Goal: Task Accomplishment & Management: Use online tool/utility

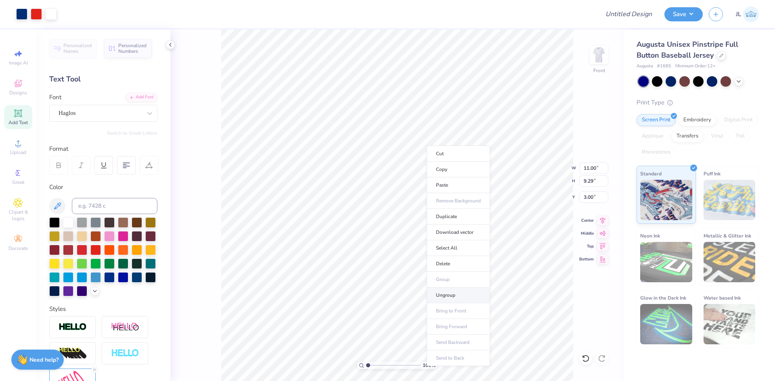
click at [456, 293] on li "Ungroup" at bounding box center [457, 296] width 63 height 16
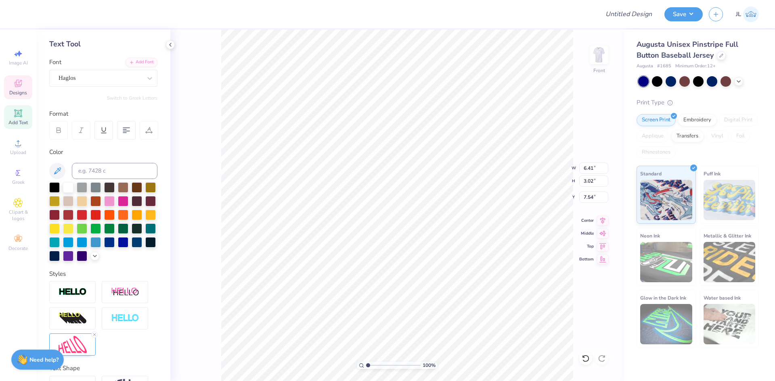
scroll to position [102, 0]
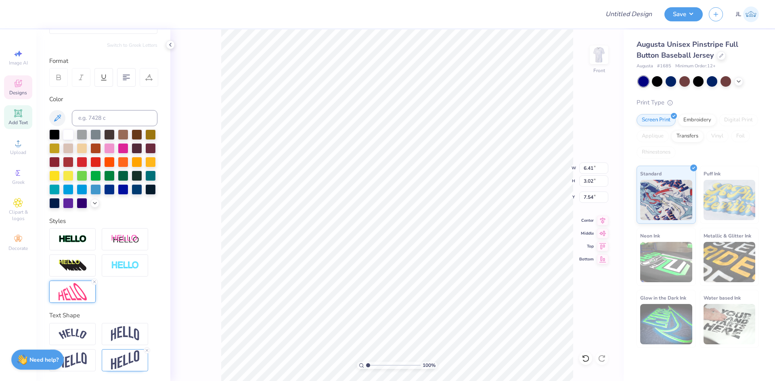
click at [75, 288] on img at bounding box center [73, 291] width 28 height 17
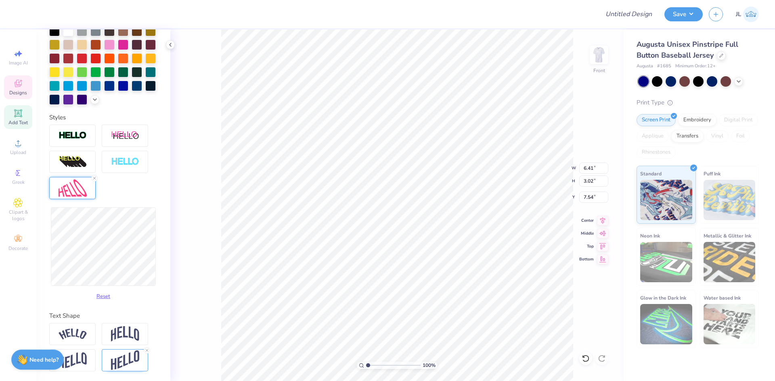
scroll to position [205, 0]
type input "6.15"
type input "3.05"
type input "7.52"
type input "5.83"
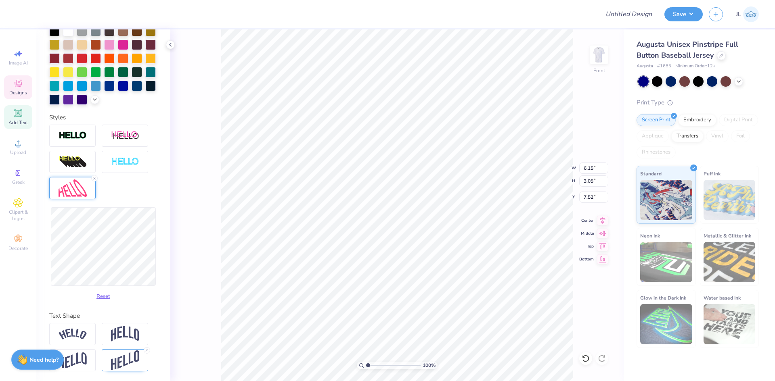
type input "3.14"
type input "7.47"
type input "5.29"
type input "3.11"
type input "7.49"
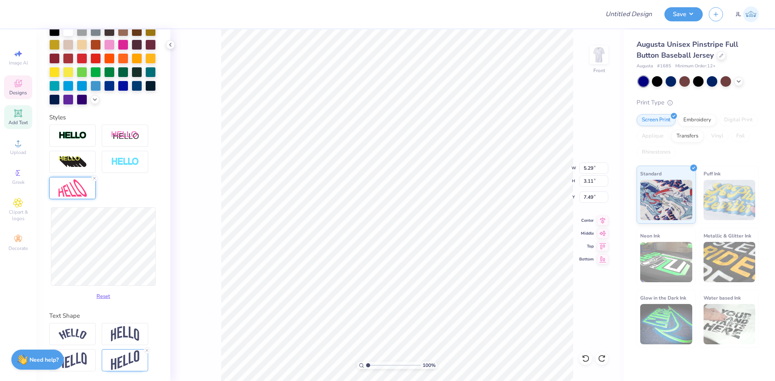
type input "5.83"
type input "3.14"
type input "7.47"
type input "5.24"
type input "3.01"
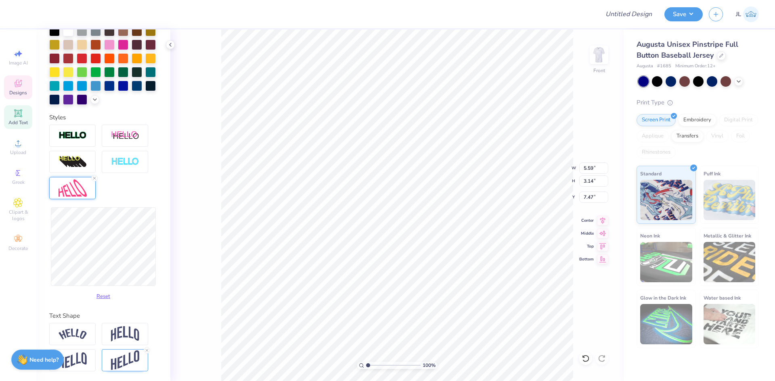
type input "7.54"
click at [584, 357] on icon at bounding box center [584, 357] width 2 height 2
click at [598, 360] on icon at bounding box center [602, 359] width 8 height 8
click at [451, 296] on li "Group" at bounding box center [447, 292] width 63 height 16
click at [589, 171] on input "10.26" at bounding box center [593, 168] width 29 height 11
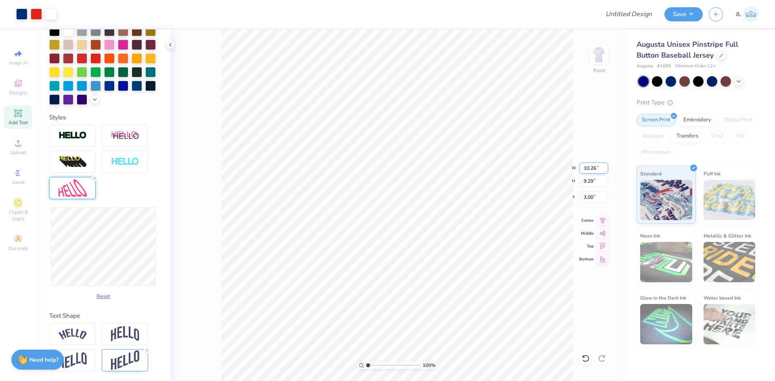
click at [589, 171] on input "10.26" at bounding box center [593, 168] width 29 height 11
type input "10"
click at [590, 183] on input "9.29" at bounding box center [593, 181] width 29 height 11
type input "9.29"
click at [586, 360] on icon at bounding box center [585, 359] width 8 height 8
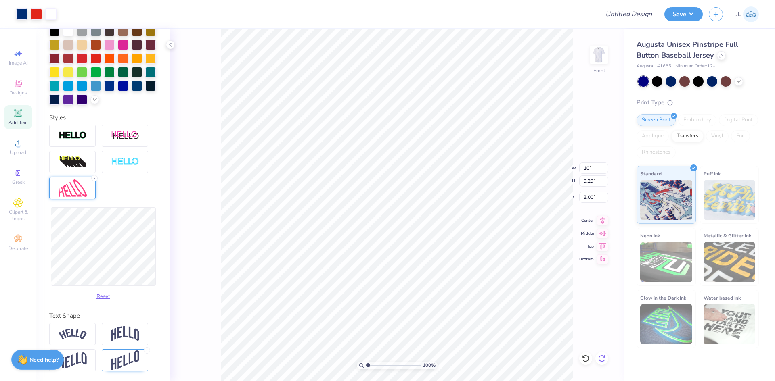
click at [600, 362] on icon at bounding box center [601, 358] width 7 height 7
click at [600, 362] on div "100 % Front W 10 10 " H 9.29 9.29 " Y 3.00 3.00 " Center Middle Top Bottom" at bounding box center [396, 205] width 453 height 352
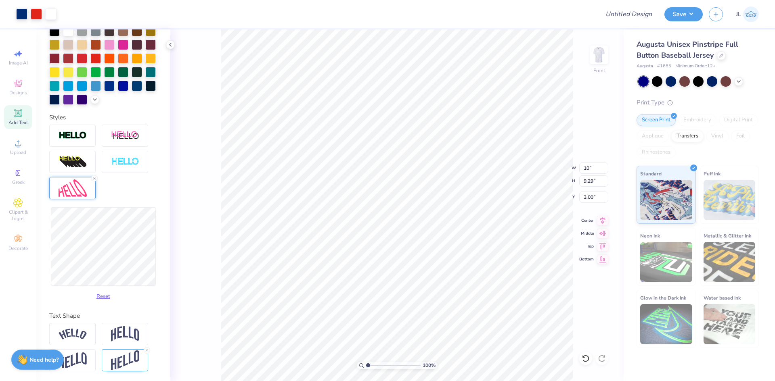
type input "14.63"
type input "12.81"
type input "0.53"
click at [147, 183] on div "Reset" at bounding box center [103, 214] width 108 height 179
click at [584, 359] on icon at bounding box center [585, 359] width 8 height 8
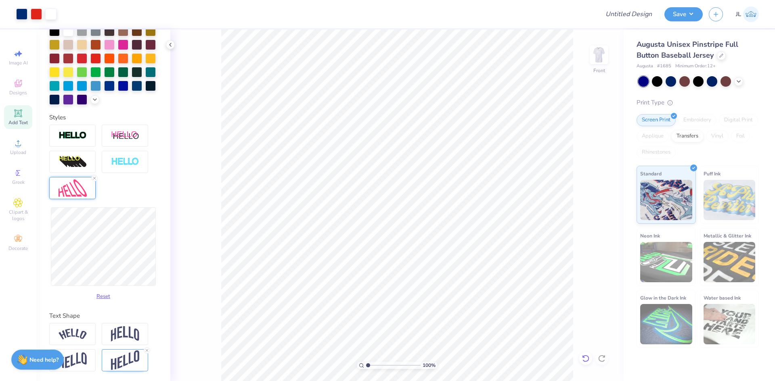
click at [584, 359] on icon at bounding box center [585, 359] width 8 height 8
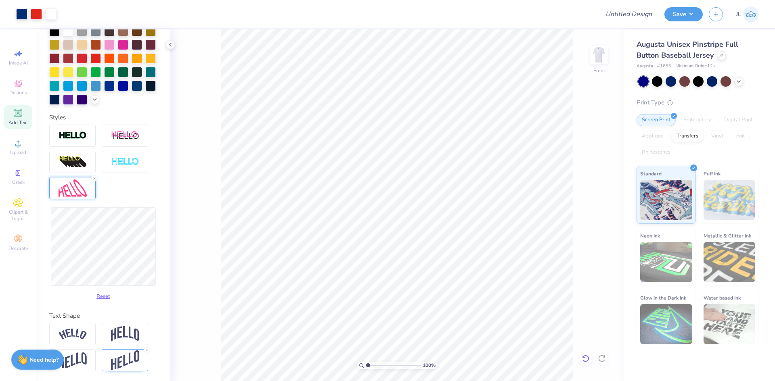
click at [584, 359] on icon at bounding box center [585, 359] width 8 height 8
click at [602, 359] on icon at bounding box center [602, 359] width 8 height 8
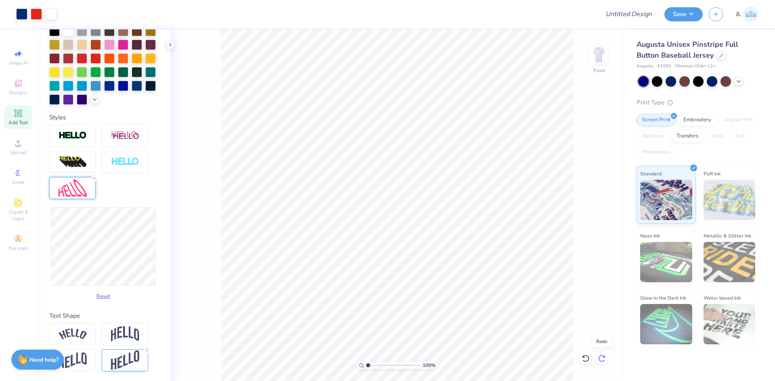
click at [601, 359] on icon at bounding box center [602, 359] width 8 height 8
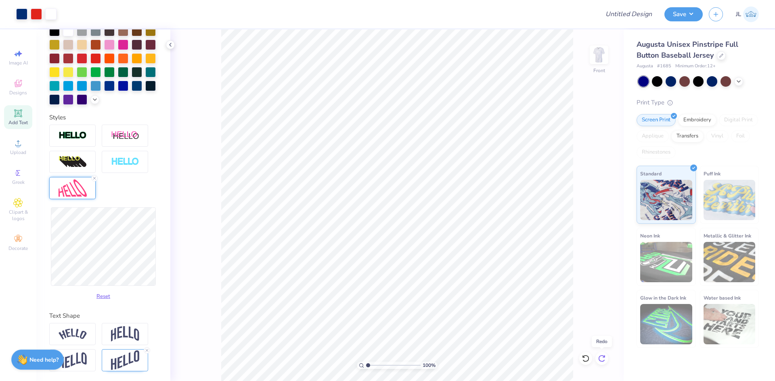
click at [601, 359] on icon at bounding box center [602, 359] width 8 height 8
click at [584, 358] on icon at bounding box center [585, 359] width 8 height 8
click at [449, 287] on li "Group" at bounding box center [443, 291] width 63 height 16
click at [589, 167] on input "10.26" at bounding box center [593, 168] width 29 height 11
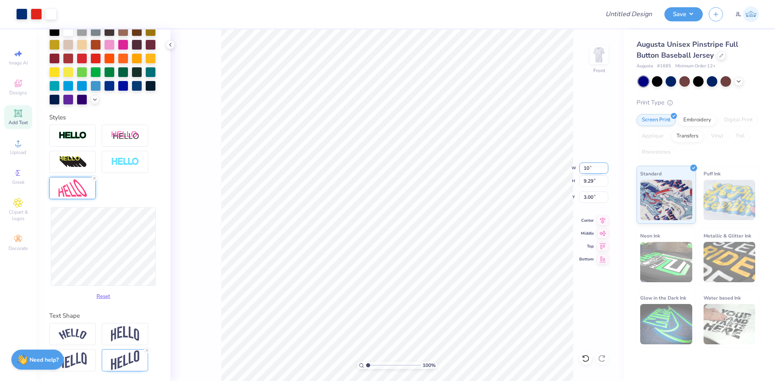
type input "10"
click at [592, 182] on input "9.29" at bounding box center [593, 181] width 29 height 11
drag, startPoint x: 588, startPoint y: 182, endPoint x: 592, endPoint y: 183, distance: 4.2
click at [592, 183] on input "9.29" at bounding box center [593, 181] width 29 height 11
click at [585, 356] on icon at bounding box center [585, 359] width 8 height 8
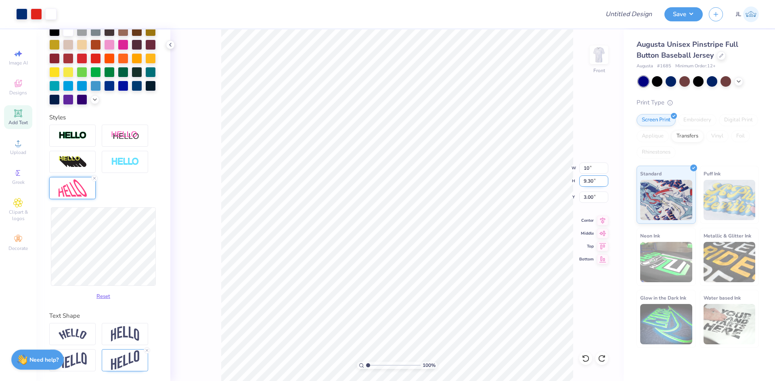
click at [584, 183] on input "9.30" at bounding box center [593, 181] width 29 height 11
drag, startPoint x: 584, startPoint y: 183, endPoint x: 596, endPoint y: 184, distance: 11.4
click at [596, 184] on input "9.30" at bounding box center [593, 181] width 29 height 11
type input "9"
click at [580, 355] on div at bounding box center [585, 358] width 13 height 13
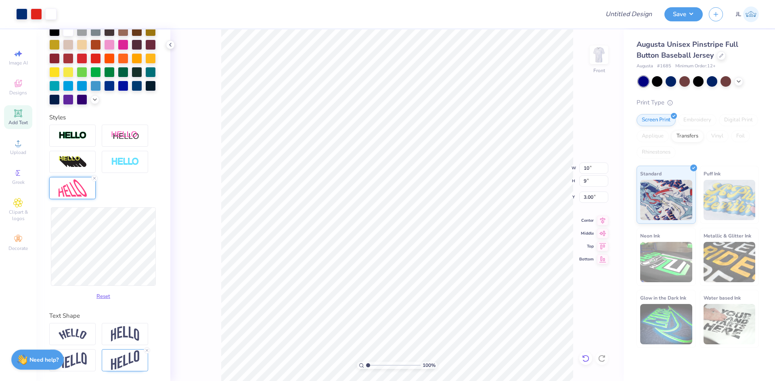
click at [580, 355] on div at bounding box center [585, 358] width 13 height 13
click at [585, 360] on icon at bounding box center [585, 359] width 8 height 8
click at [602, 360] on icon at bounding box center [602, 359] width 8 height 8
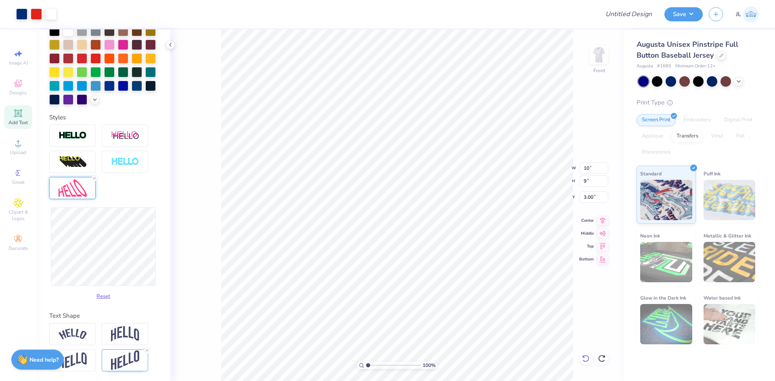
click at [586, 359] on icon at bounding box center [585, 359] width 8 height 8
type input "6.80"
type input "3.18"
type input "5.31"
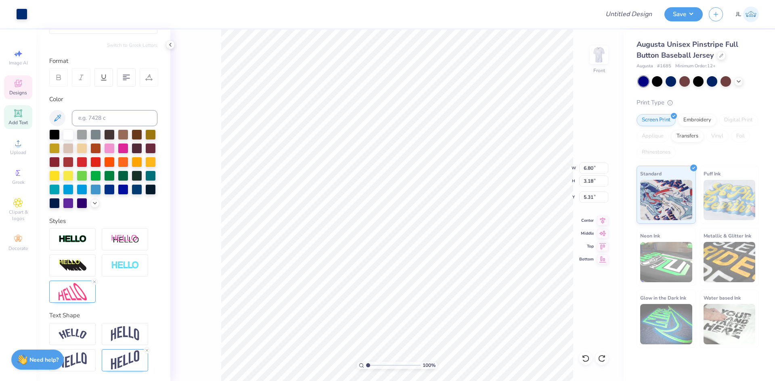
scroll to position [102, 0]
click at [466, 260] on li "Group" at bounding box center [460, 265] width 63 height 16
click at [588, 168] on input "10.26" at bounding box center [593, 168] width 29 height 11
type input "10"
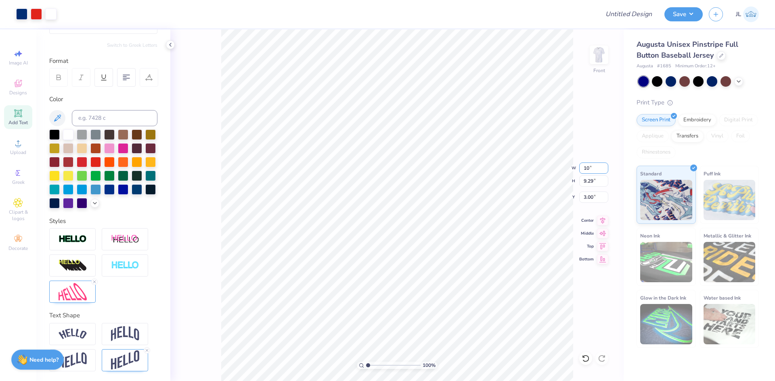
click at [567, 168] on div "100 % Front W 10 10 " H 9.29 9.29 " Y 3.00 3.00 " Center Middle Top Bottom" at bounding box center [396, 205] width 453 height 352
click at [571, 168] on div "100 % Front W 10.26 10.26 " H 9.29 9.29 " Y 3.00 3.00 " Center Middle Top Bottom" at bounding box center [396, 205] width 453 height 352
click at [585, 169] on input "10.26" at bounding box center [593, 168] width 29 height 11
type input "10.00"
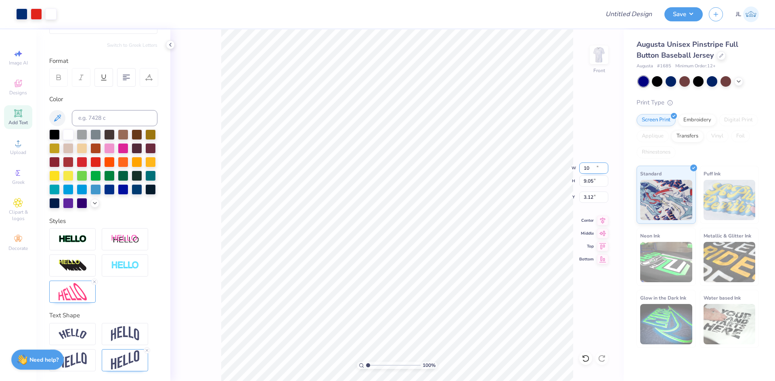
type input "9.05"
type input "3.12"
click at [589, 195] on input "3.12" at bounding box center [593, 197] width 29 height 11
type input "3.00"
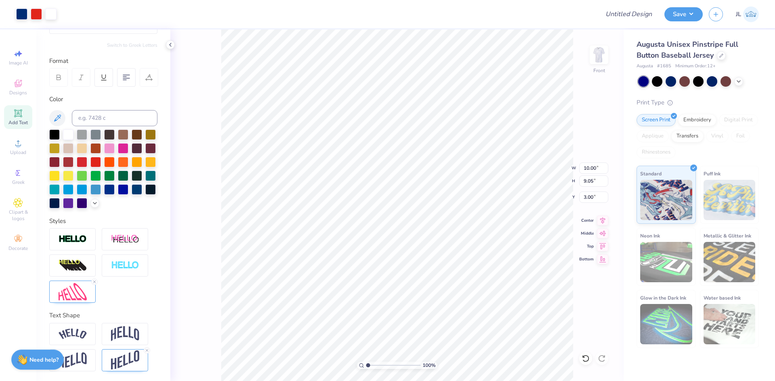
click at [293, 6] on div at bounding box center [328, 14] width 530 height 28
click at [690, 10] on button "Save" at bounding box center [683, 13] width 38 height 14
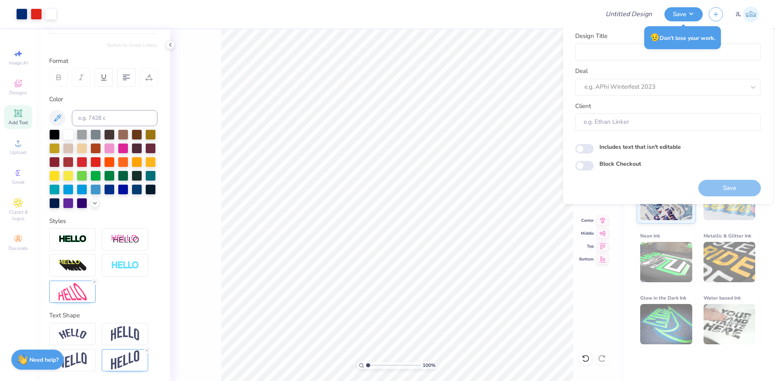
click at [557, 15] on div at bounding box center [328, 14] width 530 height 28
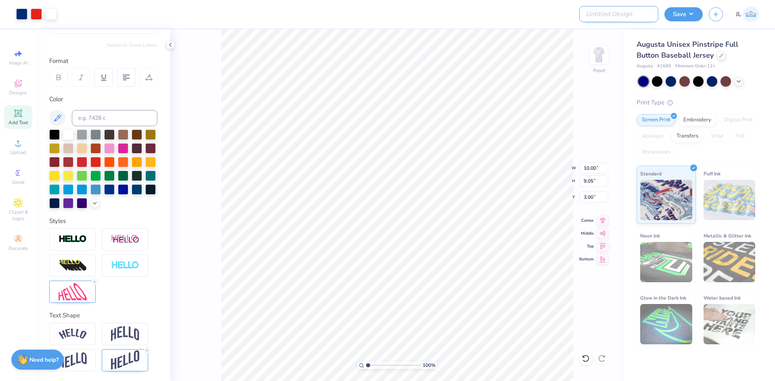
click at [629, 14] on input "Design Title" at bounding box center [618, 14] width 79 height 16
paste input "[PERSON_NAME] : white fox dupe"
type input "[PERSON_NAME] : white fox dupe"
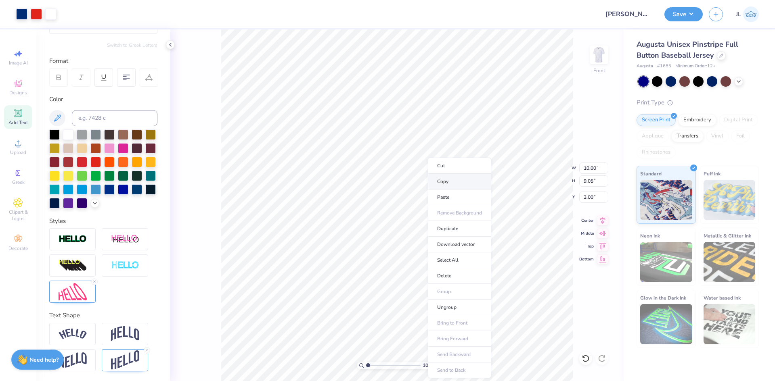
click at [450, 183] on li "Copy" at bounding box center [459, 182] width 63 height 16
click at [431, 224] on li "Download vector" at bounding box center [425, 225] width 63 height 16
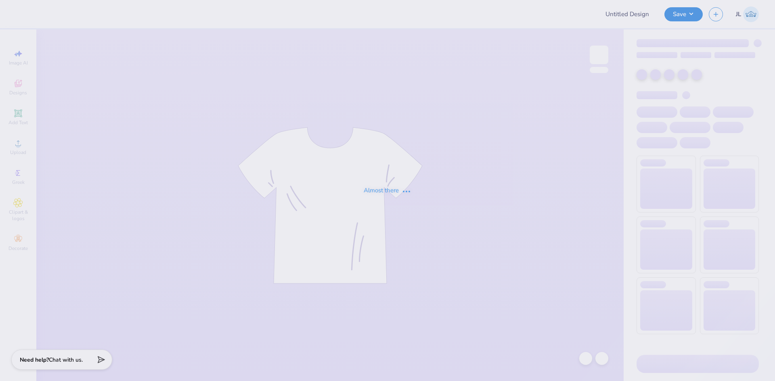
type input "[PERSON_NAME] : white fox dupe"
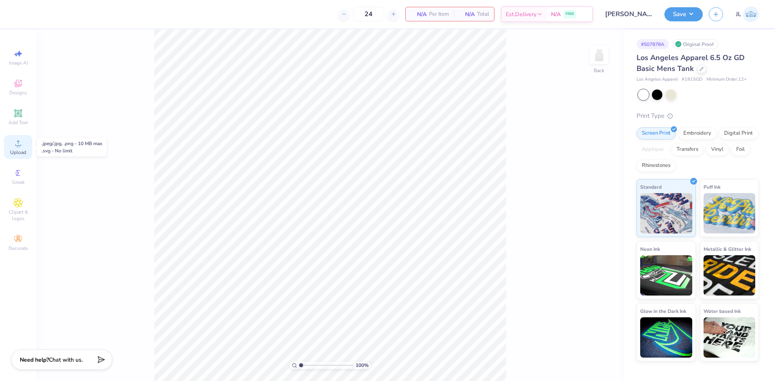
click at [26, 142] on div "Upload" at bounding box center [18, 147] width 28 height 24
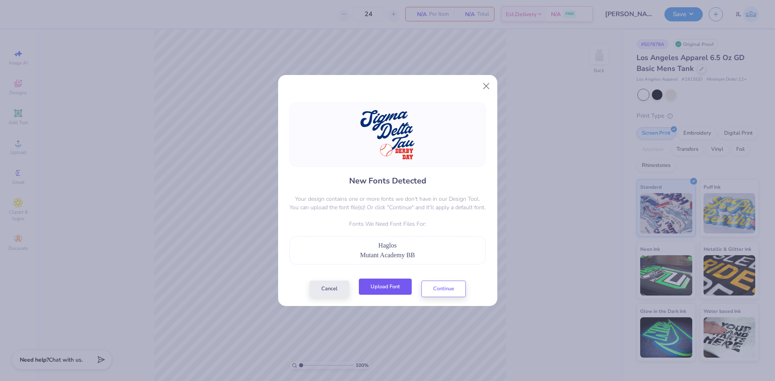
click at [398, 289] on button "Upload Font" at bounding box center [385, 287] width 53 height 17
drag, startPoint x: 487, startPoint y: 84, endPoint x: 459, endPoint y: 86, distance: 28.3
click at [487, 84] on button "Close" at bounding box center [485, 86] width 15 height 15
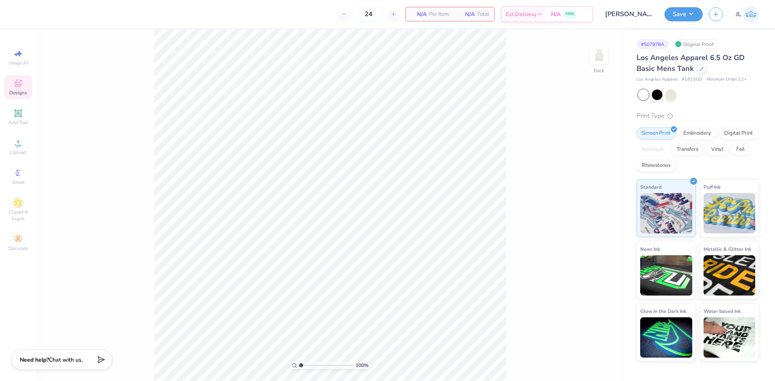
click at [19, 85] on icon at bounding box center [18, 84] width 10 height 10
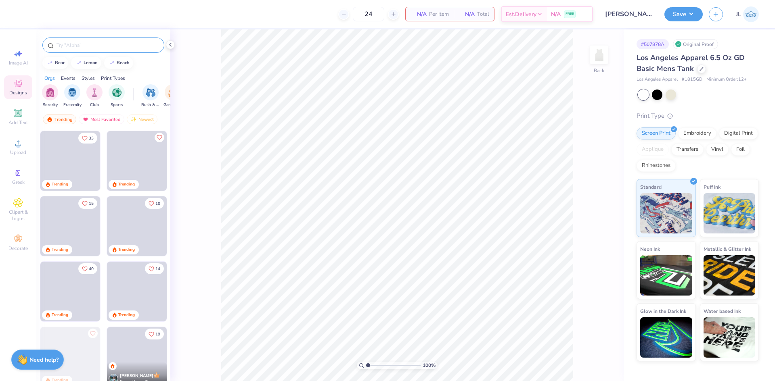
click at [102, 46] on input "text" at bounding box center [107, 45] width 103 height 8
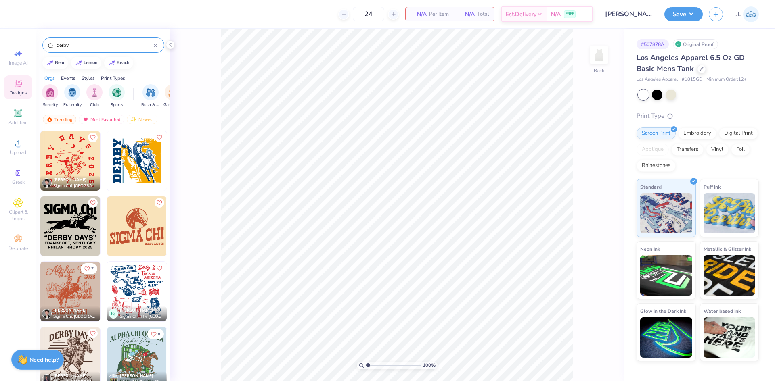
drag, startPoint x: 63, startPoint y: 44, endPoint x: 49, endPoint y: 43, distance: 13.4
click at [49, 43] on div "derby" at bounding box center [103, 45] width 122 height 15
type input "baseball"
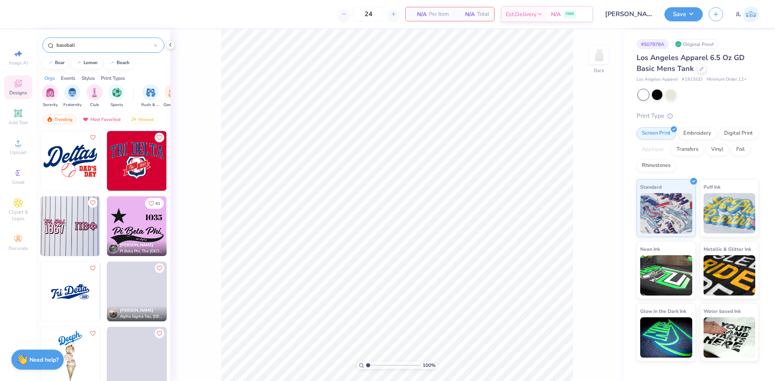
click at [82, 170] on img at bounding box center [70, 161] width 60 height 60
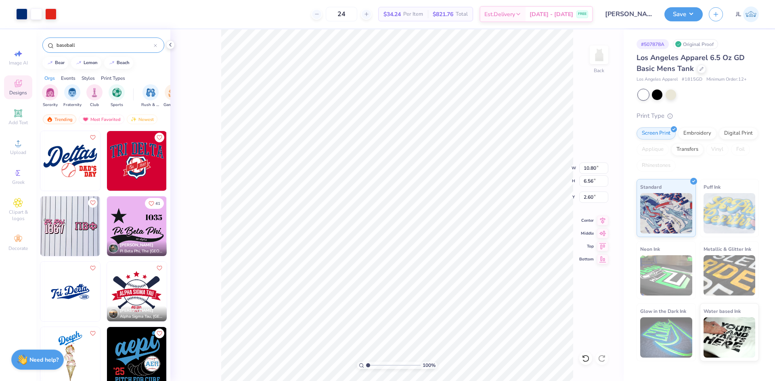
type input "2.60"
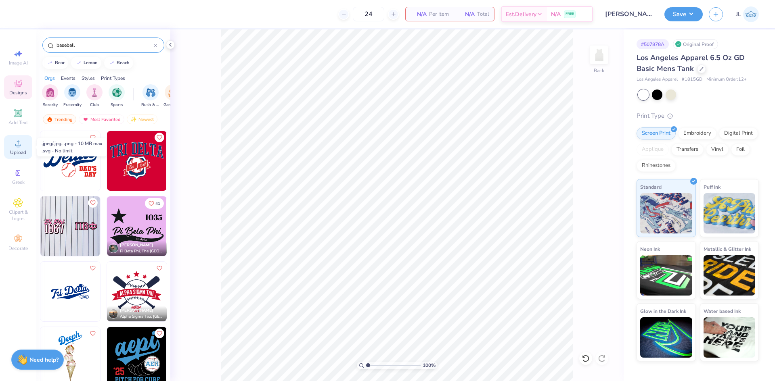
click at [18, 151] on span "Upload" at bounding box center [18, 152] width 16 height 6
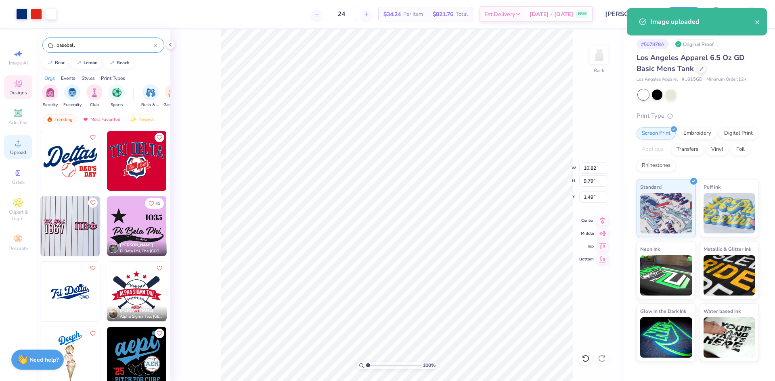
type input "1.49"
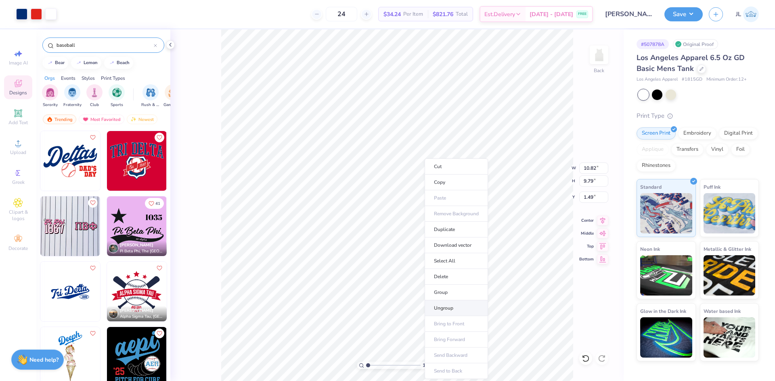
click at [460, 306] on li "Ungroup" at bounding box center [455, 309] width 63 height 16
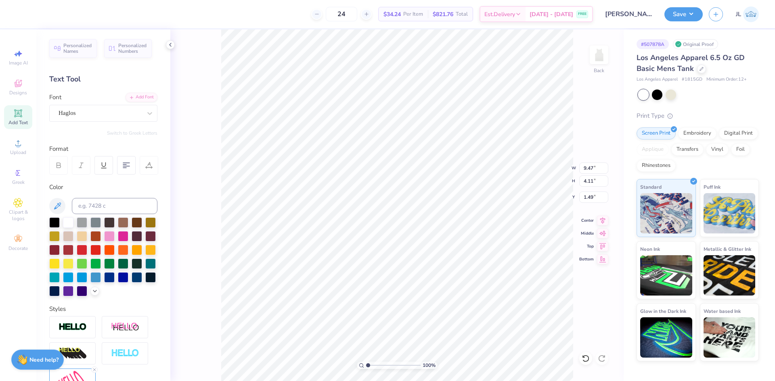
type textarea "w"
type input "9.42"
type input "4.52"
type input "1.29"
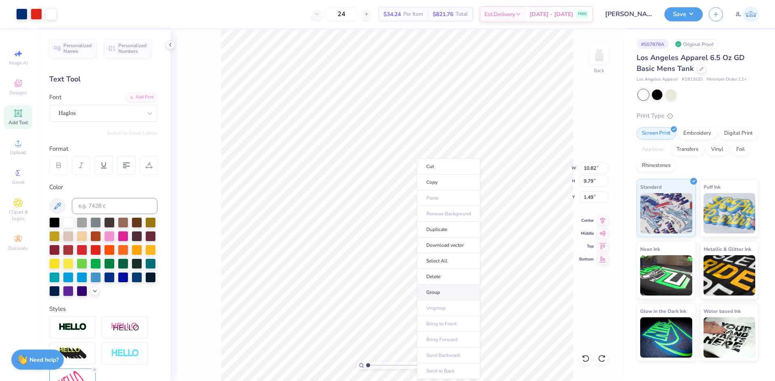
click at [442, 290] on li "Group" at bounding box center [448, 293] width 63 height 16
click at [589, 169] on input "10.82" at bounding box center [593, 168] width 29 height 11
type input "10.00"
type input "9.05"
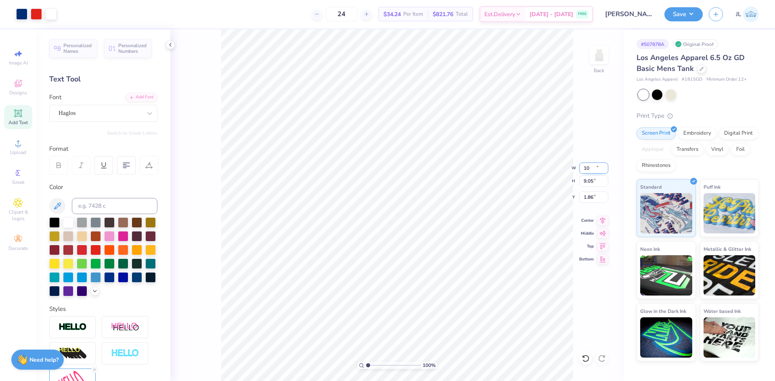
type input "1.86"
drag, startPoint x: 640, startPoint y: 56, endPoint x: 693, endPoint y: 67, distance: 53.7
click at [693, 67] on div "# 507878A Original Proof Los Angeles Apparel 6.5 Oz GD Basic Mens Tank Los Ange…" at bounding box center [698, 195] width 151 height 332
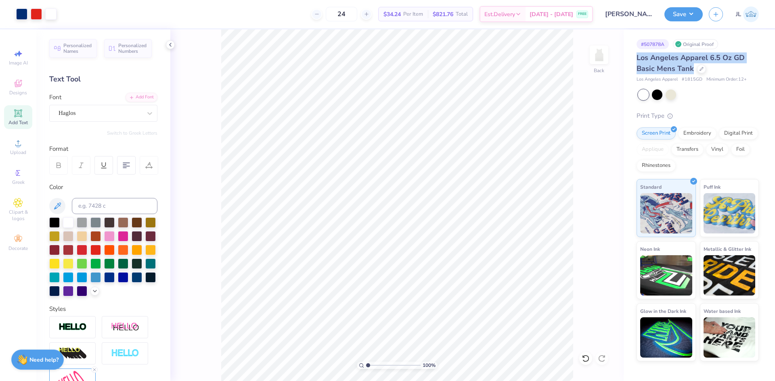
drag, startPoint x: 670, startPoint y: 58, endPoint x: 654, endPoint y: 58, distance: 15.7
click at [670, 58] on span "Los Angeles Apparel 6.5 Oz GD Basic Mens Tank" at bounding box center [690, 63] width 108 height 21
click at [640, 57] on span "Los Angeles Apparel 6.5 Oz GD Basic Mens Tank" at bounding box center [690, 63] width 108 height 21
drag, startPoint x: 685, startPoint y: 78, endPoint x: 701, endPoint y: 80, distance: 15.9
click at [701, 80] on span "# 1815GD" at bounding box center [691, 79] width 21 height 7
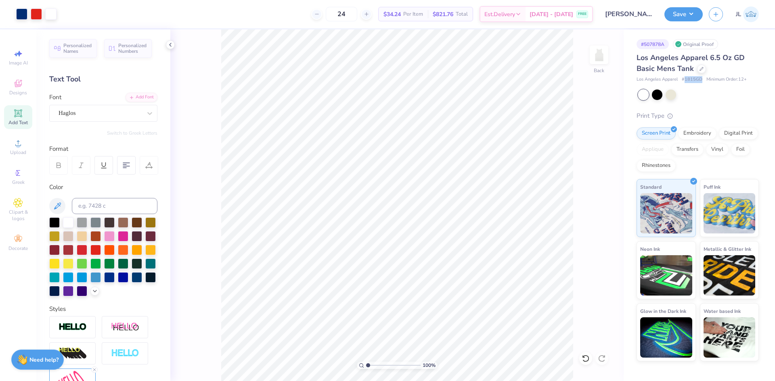
copy span "1815GD"
click at [586, 167] on input "10.00" at bounding box center [593, 168] width 29 height 11
type input "7.00"
type input "6.33"
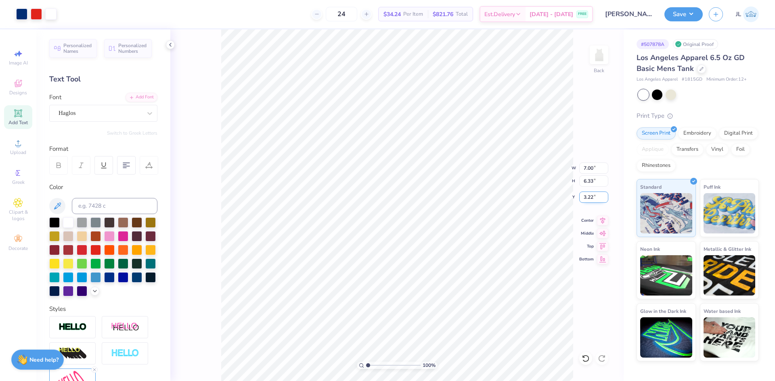
click at [589, 199] on input "3.22" at bounding box center [593, 197] width 29 height 11
type input "1.50"
click at [589, 181] on input "6.33" at bounding box center [593, 181] width 29 height 11
type input "6.35"
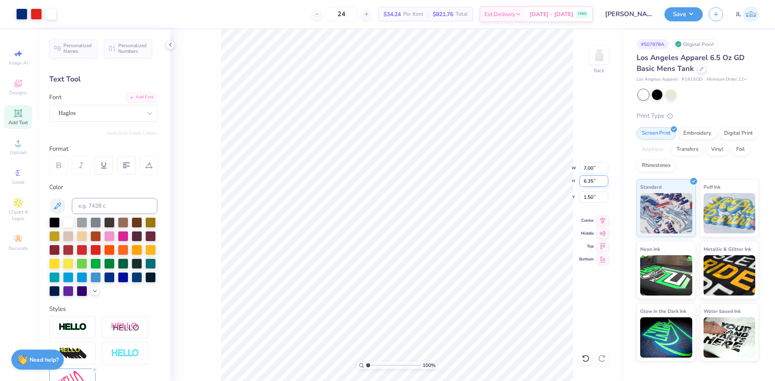
type input "7.02"
type input "1.49"
drag, startPoint x: 592, startPoint y: 169, endPoint x: 577, endPoint y: 167, distance: 15.1
click at [577, 167] on div "100 % Back W 7.02 7.02 " H 6.35 6.35 " Y 1.49 1.49 " Center Middle Top Bottom" at bounding box center [396, 205] width 453 height 352
click at [584, 169] on input "7.02" at bounding box center [593, 168] width 29 height 11
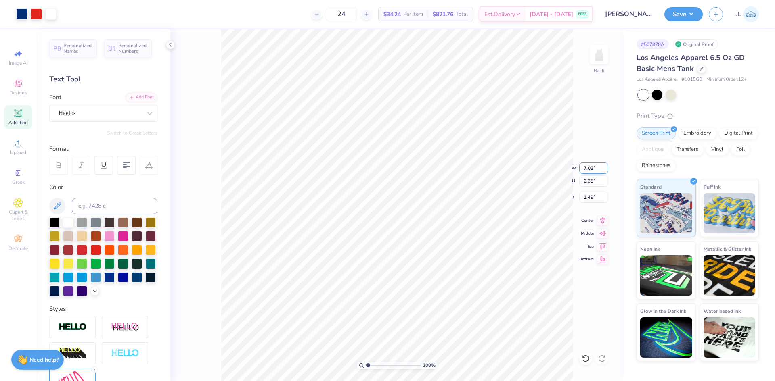
click at [584, 169] on input "7.02" at bounding box center [593, 168] width 29 height 11
type input "6.50"
type input "5.88"
type input "1.73"
click at [591, 183] on input "5.88" at bounding box center [593, 181] width 29 height 11
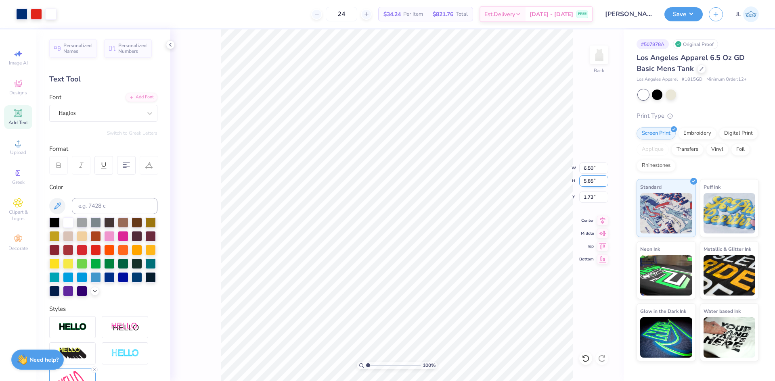
type input "5.85"
type input "6.47"
type input "1.74"
click at [546, 171] on div "100 % Back W 6.47 6.47 " H 5.85 5.85 " Y 1.74 1.74 " Center Middle Top Bottom" at bounding box center [396, 205] width 453 height 352
drag, startPoint x: 588, startPoint y: 169, endPoint x: 592, endPoint y: 169, distance: 4.1
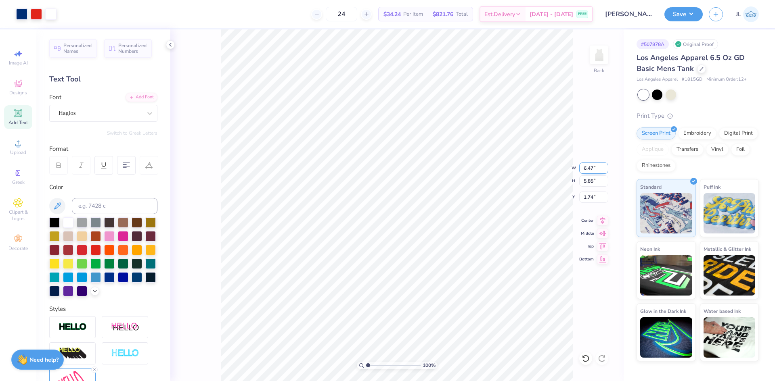
click at [592, 169] on input "6.47" at bounding box center [593, 168] width 29 height 11
type input "6.50"
type input "5.88"
drag, startPoint x: 593, startPoint y: 196, endPoint x: 587, endPoint y: 196, distance: 5.3
click at [587, 196] on input "1.73" at bounding box center [593, 197] width 29 height 11
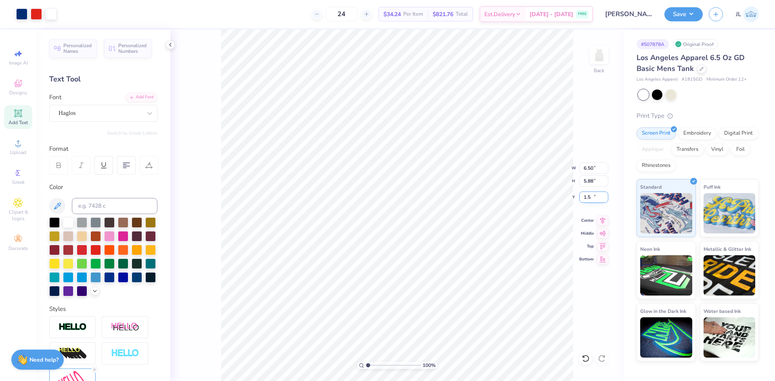
type input "1.50"
click at [542, 161] on div "100 % Back W 6.50 6.50 " H 5.88 5.88 " Y 1.50 1.50 " Center Middle Top Bottom" at bounding box center [396, 205] width 453 height 352
click at [582, 171] on input "6.50" at bounding box center [593, 168] width 29 height 11
type input "7.00"
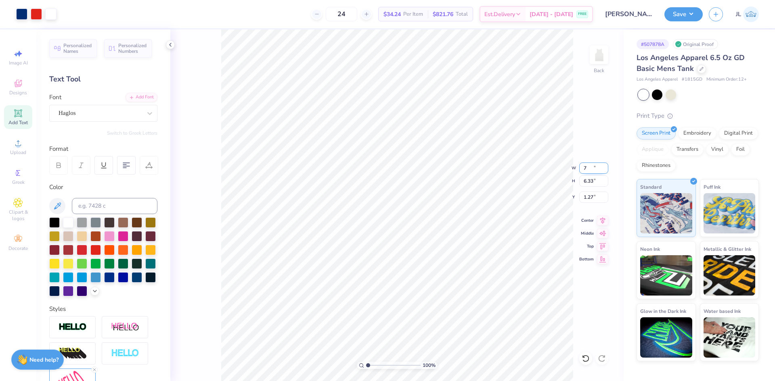
type input "6.33"
drag, startPoint x: 588, startPoint y: 198, endPoint x: 592, endPoint y: 198, distance: 4.1
click at [592, 198] on input "1.27" at bounding box center [593, 197] width 29 height 11
type input "1.50"
drag, startPoint x: 592, startPoint y: 169, endPoint x: 575, endPoint y: 169, distance: 17.4
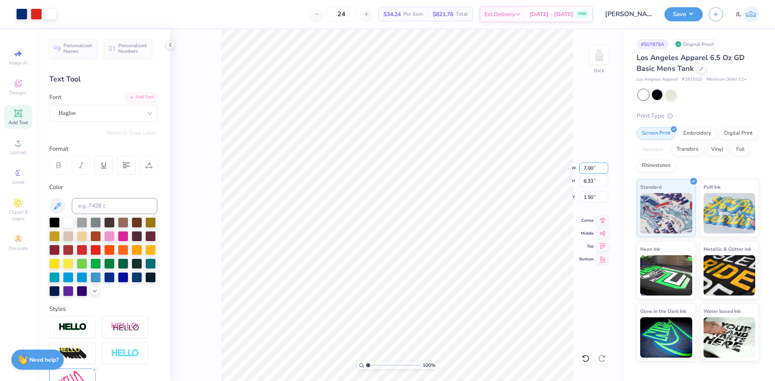
click at [575, 169] on div "100 % Back W 7.00 7.00 " H 6.33 6.33 " Y 1.50 1.50 " Center Middle Top Bottom" at bounding box center [396, 205] width 453 height 352
click at [589, 170] on input "7.00" at bounding box center [593, 168] width 29 height 11
type input "7"
click at [24, 148] on div "Upload" at bounding box center [18, 147] width 28 height 24
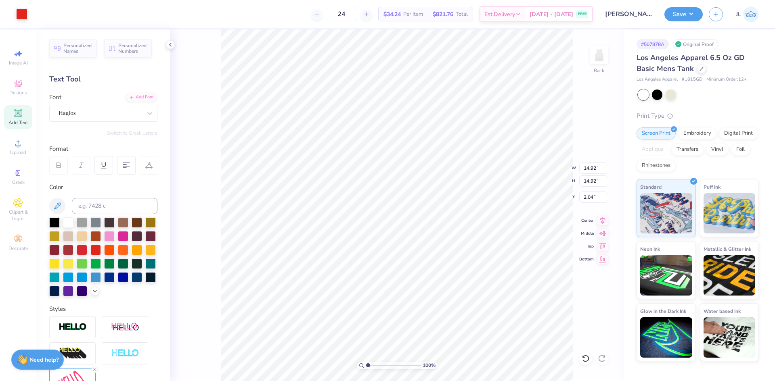
type input "1.87"
type input "6.65"
type input "4.46"
click at [387, 362] on input "range" at bounding box center [393, 365] width 54 height 7
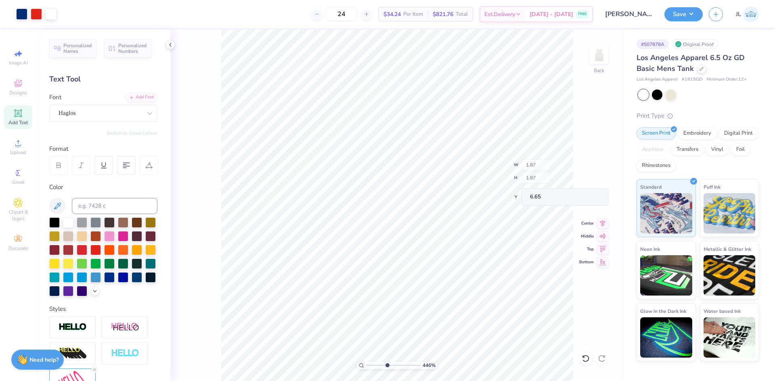
type input "5.71"
drag, startPoint x: 385, startPoint y: 365, endPoint x: 398, endPoint y: 362, distance: 13.3
click at [398, 362] on input "range" at bounding box center [393, 365] width 54 height 7
drag, startPoint x: 397, startPoint y: 365, endPoint x: 387, endPoint y: 363, distance: 10.4
type input "4.76"
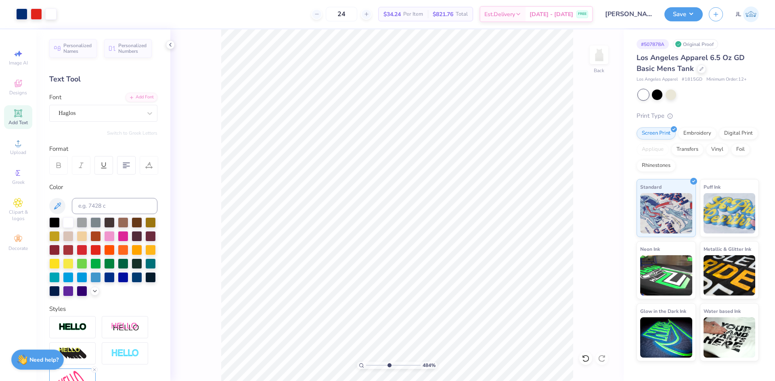
click at [388, 366] on input "range" at bounding box center [393, 365] width 54 height 7
type input "5.62"
type input "1.62"
type input "5.87"
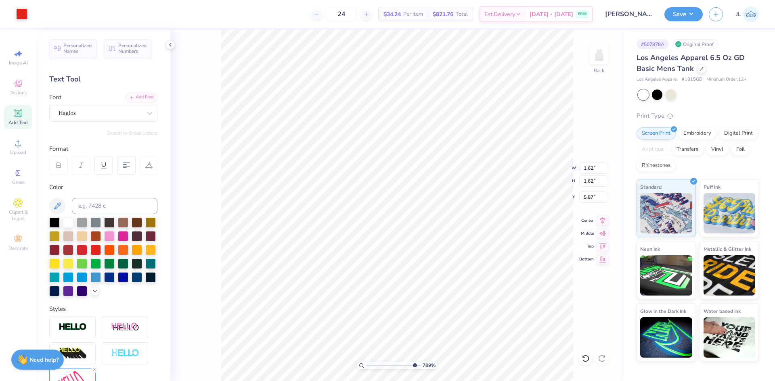
drag, startPoint x: 388, startPoint y: 363, endPoint x: 414, endPoint y: 358, distance: 26.7
type input "9.53"
click at [414, 362] on input "range" at bounding box center [393, 365] width 54 height 7
type input "5.77"
type input "5.82"
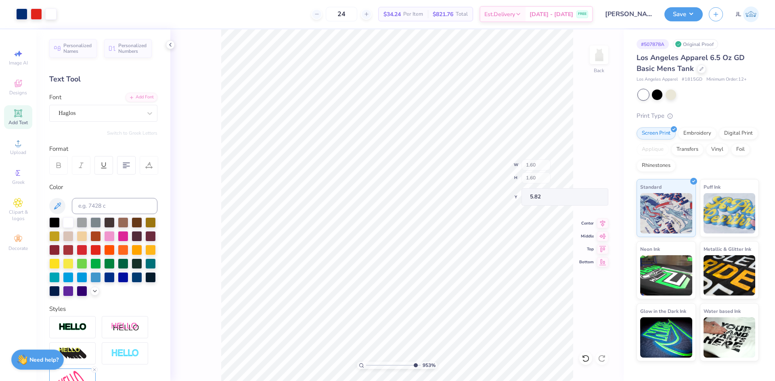
type input "1.60"
type input "5.84"
type input "6.44"
type input "1.53"
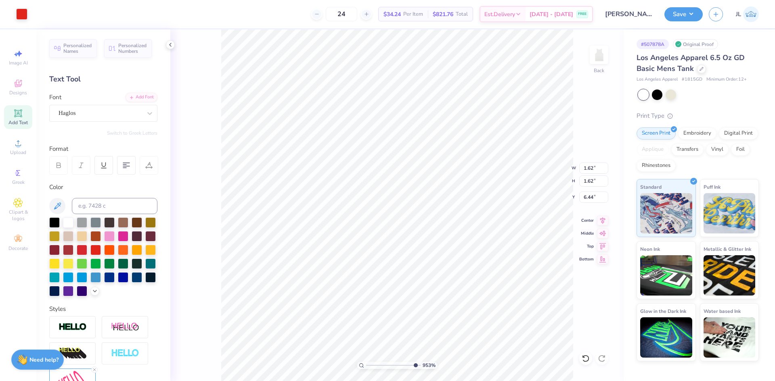
type input "1.53"
type input "5.89"
click at [412, 279] on li "Delete" at bounding box center [420, 277] width 63 height 16
drag, startPoint x: 414, startPoint y: 366, endPoint x: 386, endPoint y: 360, distance: 28.5
type input "4.39"
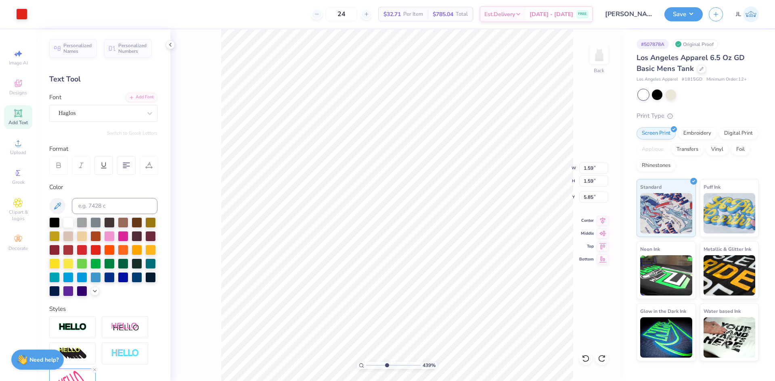
click at [386, 362] on input "range" at bounding box center [393, 365] width 54 height 7
type input "6.58"
type input "1.35"
type input "0.58"
type input "7.26"
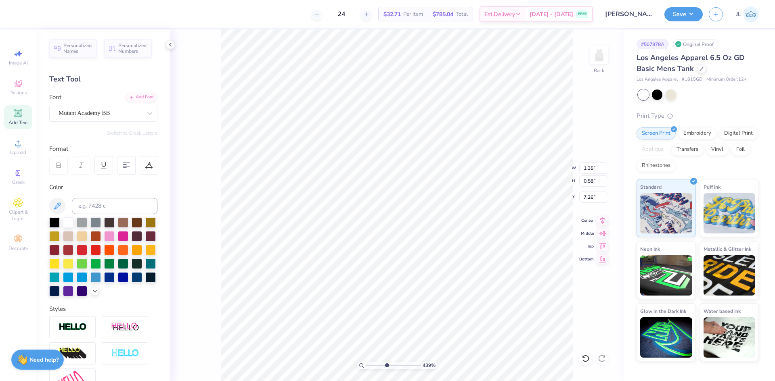
type input "2.28"
type input "1.37"
type input "6.80"
type input "1.59"
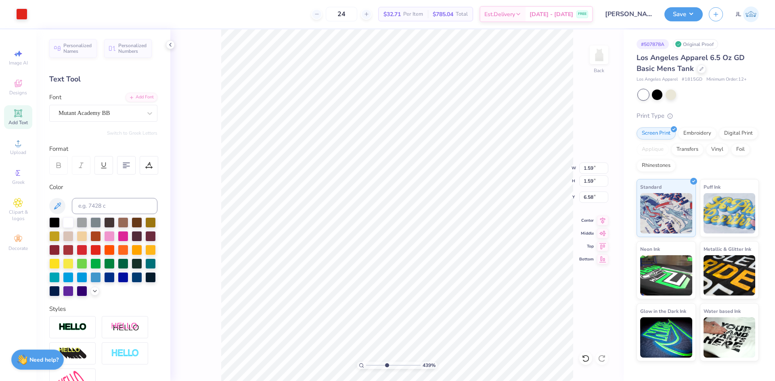
type input "6.65"
click at [384, 365] on input "range" at bounding box center [393, 365] width 54 height 7
drag, startPoint x: 385, startPoint y: 365, endPoint x: 354, endPoint y: 366, distance: 31.1
click at [366, 366] on input "range" at bounding box center [393, 365] width 54 height 7
click at [370, 363] on input "range" at bounding box center [393, 365] width 54 height 7
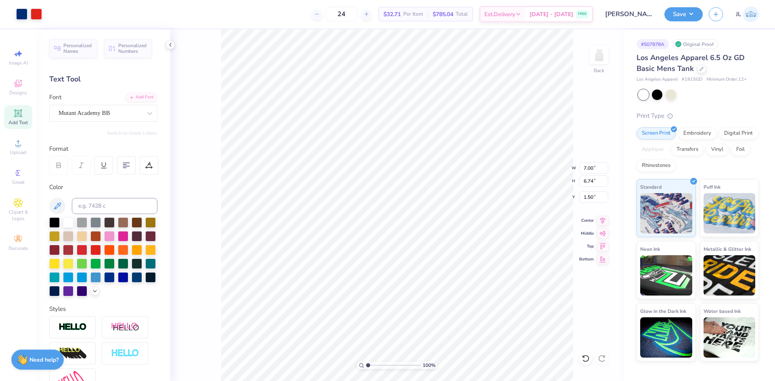
drag, startPoint x: 369, startPoint y: 366, endPoint x: 364, endPoint y: 365, distance: 4.5
type input "1"
click at [366, 365] on input "range" at bounding box center [393, 365] width 54 height 7
click at [447, 290] on li "Group" at bounding box center [449, 293] width 63 height 16
click at [680, 16] on button "Save" at bounding box center [683, 13] width 38 height 14
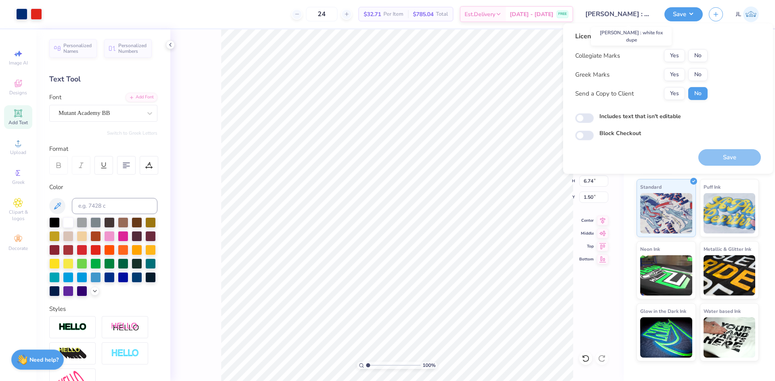
click at [643, 9] on input "[PERSON_NAME] : white fox dupe" at bounding box center [618, 14] width 79 height 16
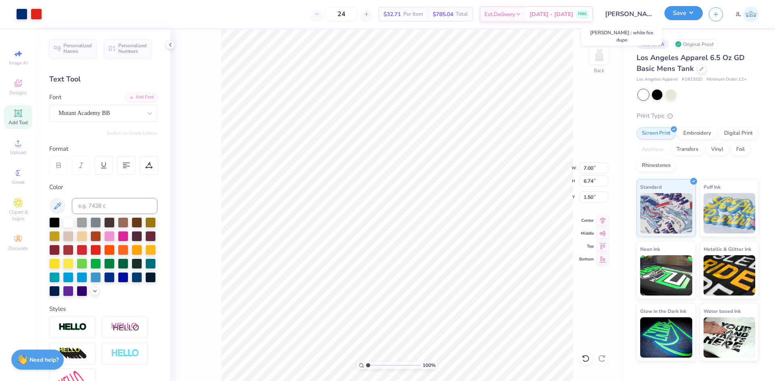
click at [691, 18] on button "Save" at bounding box center [683, 13] width 38 height 14
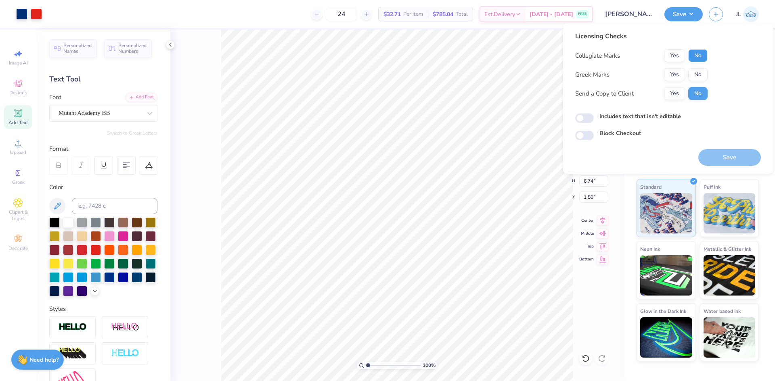
click at [704, 59] on button "No" at bounding box center [697, 55] width 19 height 13
click at [674, 74] on button "Yes" at bounding box center [674, 74] width 21 height 13
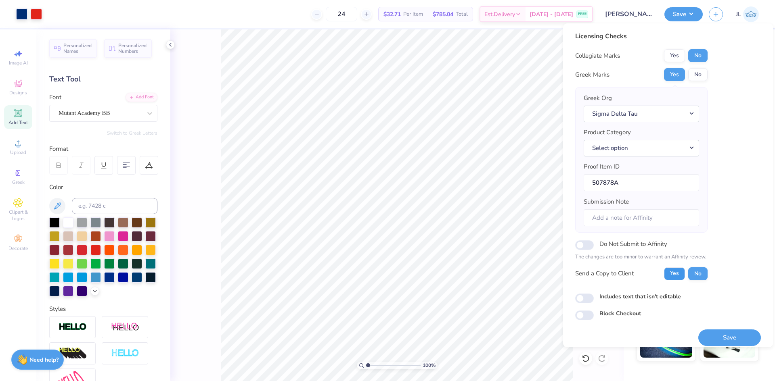
click at [672, 274] on button "Yes" at bounding box center [674, 273] width 21 height 13
click at [736, 336] on button "Save" at bounding box center [729, 338] width 63 height 17
